Goal: Task Accomplishment & Management: Manage account settings

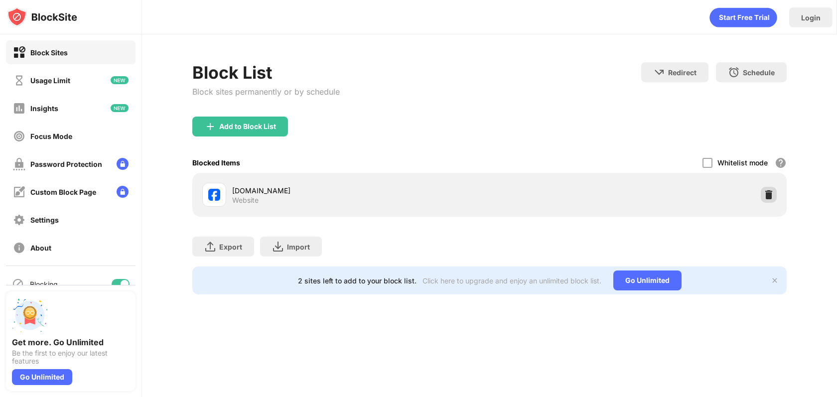
click at [772, 195] on img at bounding box center [769, 195] width 10 height 10
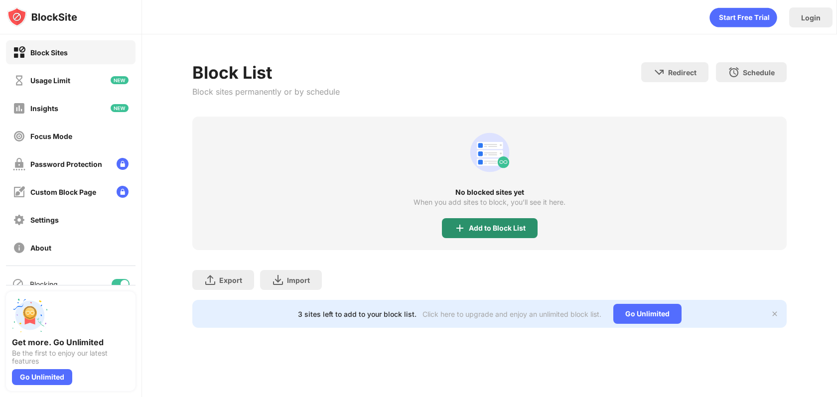
click at [482, 230] on div "Add to Block List" at bounding box center [497, 228] width 57 height 8
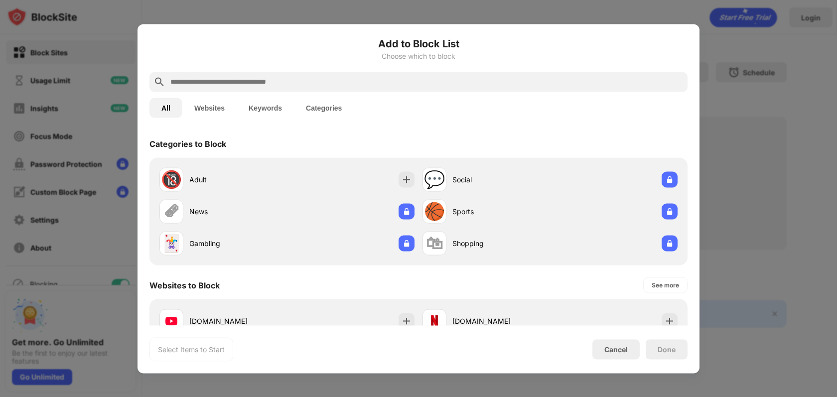
click at [216, 108] on button "Websites" at bounding box center [209, 108] width 54 height 20
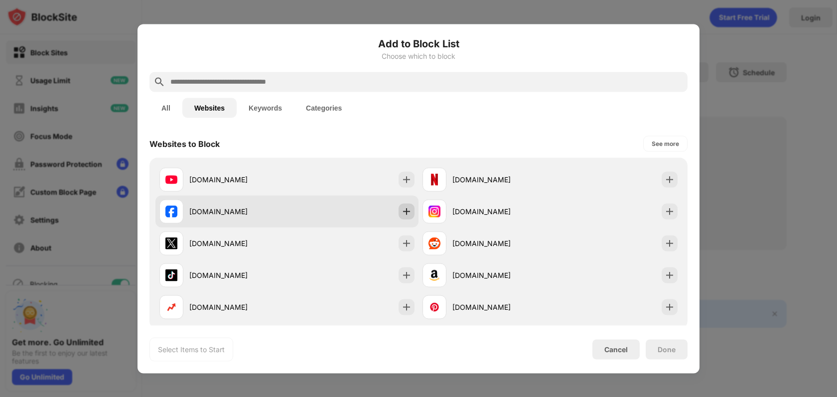
click at [407, 215] on div at bounding box center [407, 211] width 16 height 16
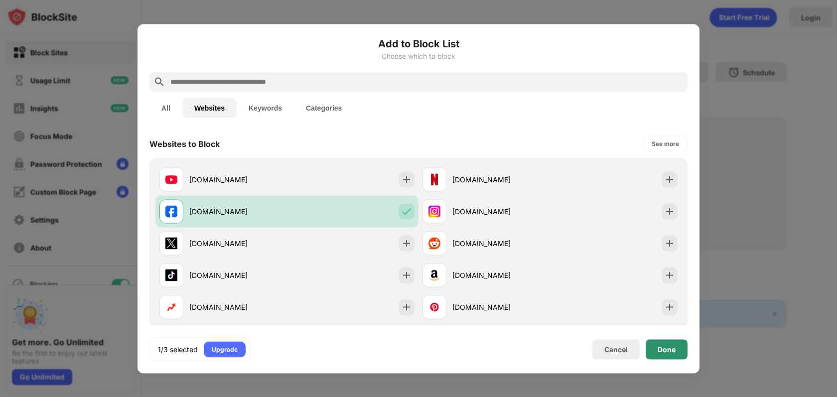
click at [672, 358] on div "Done" at bounding box center [667, 349] width 42 height 20
